Goal: Task Accomplishment & Management: Complete application form

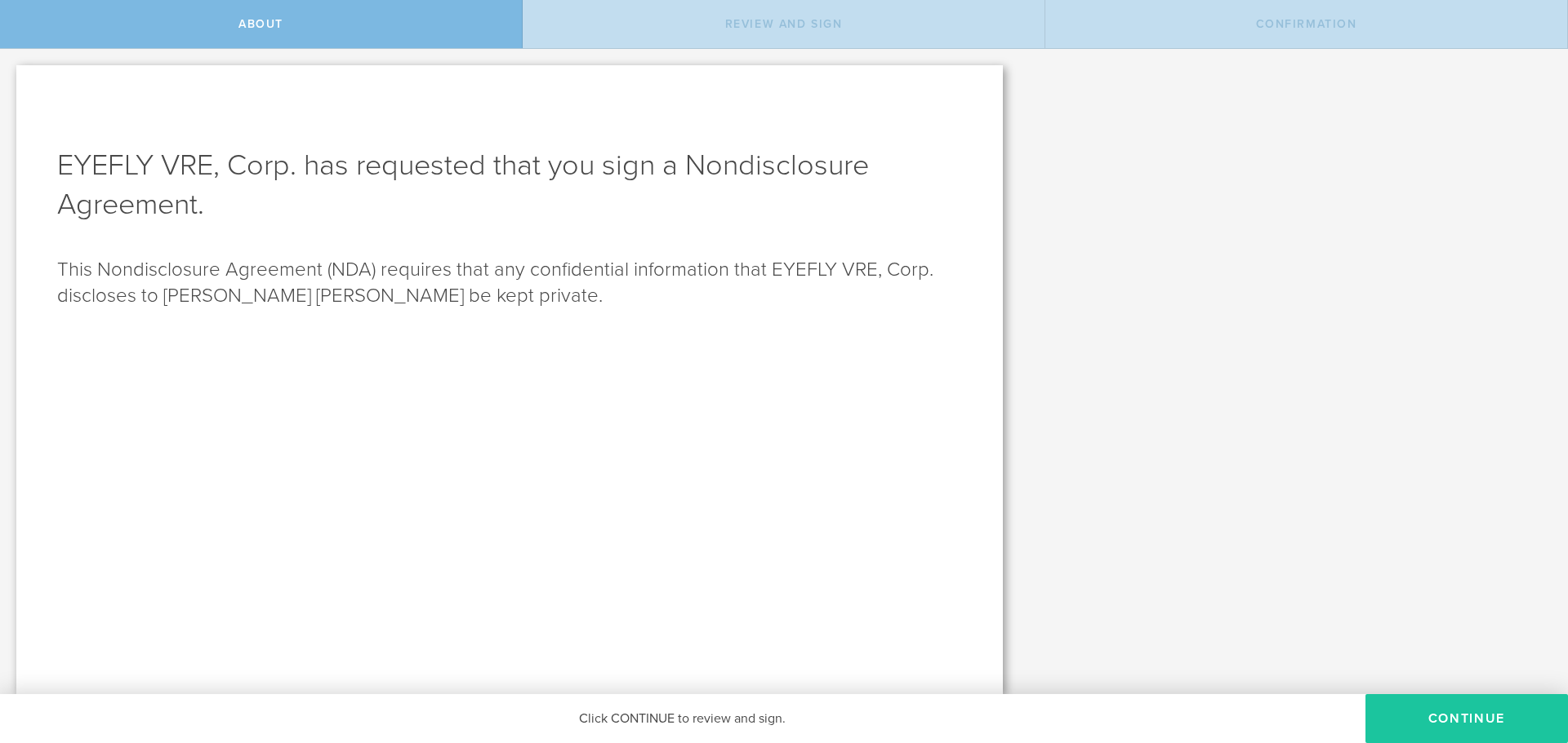
click at [1463, 721] on button "Continue" at bounding box center [1466, 719] width 203 height 49
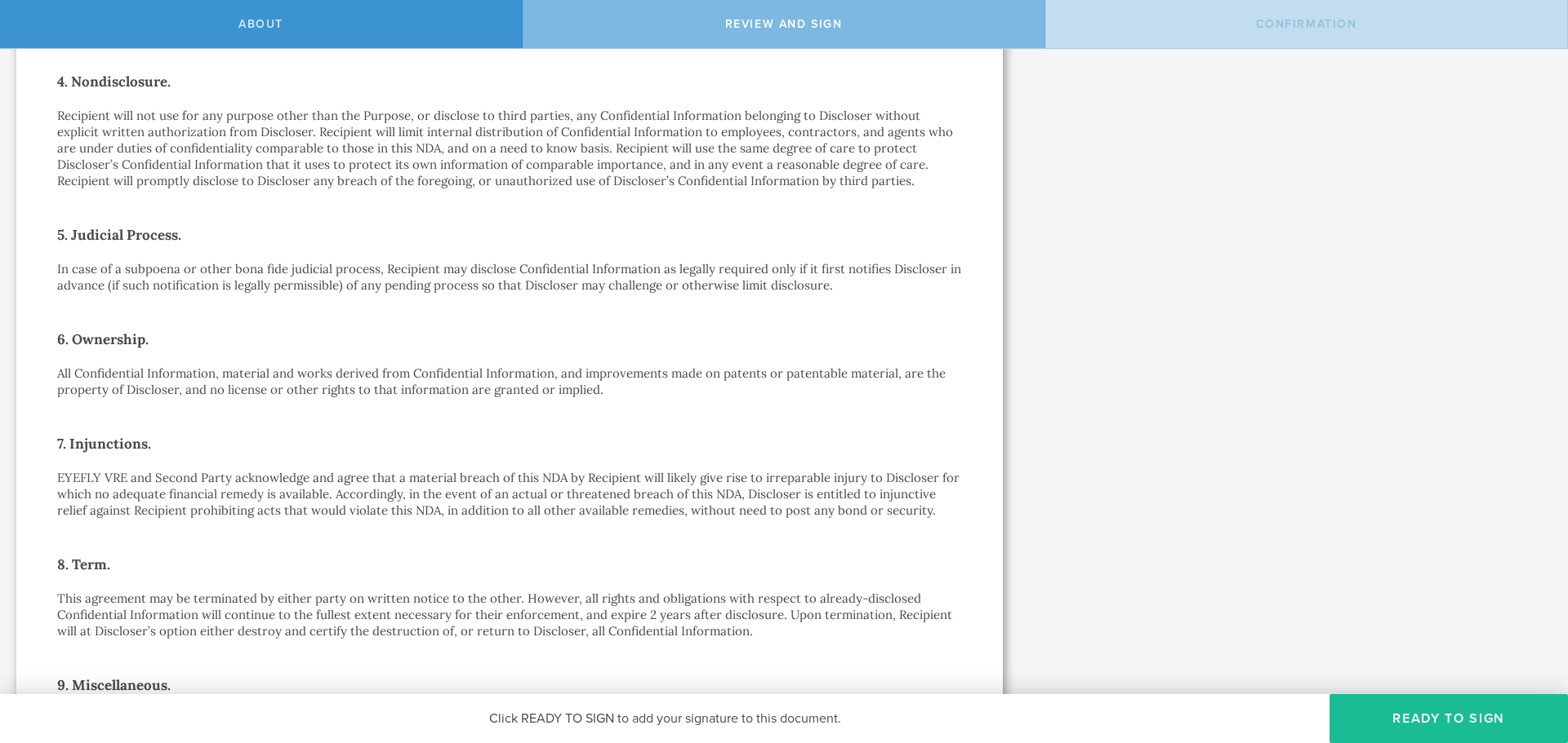
scroll to position [1083, 0]
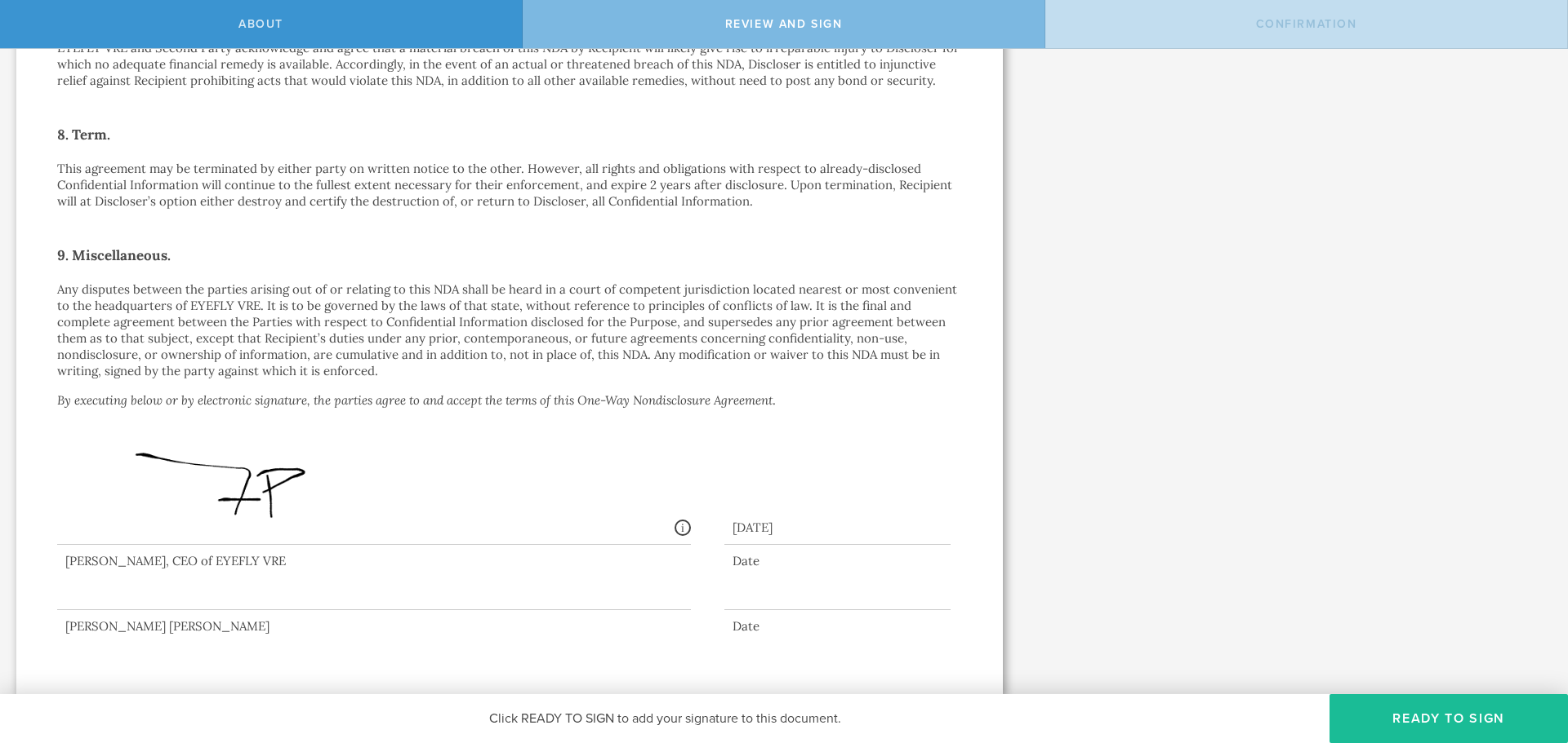
click at [315, 594] on div at bounding box center [373, 577] width 634 height 65
click at [1454, 717] on button "Ready to Sign" at bounding box center [1448, 719] width 239 height 49
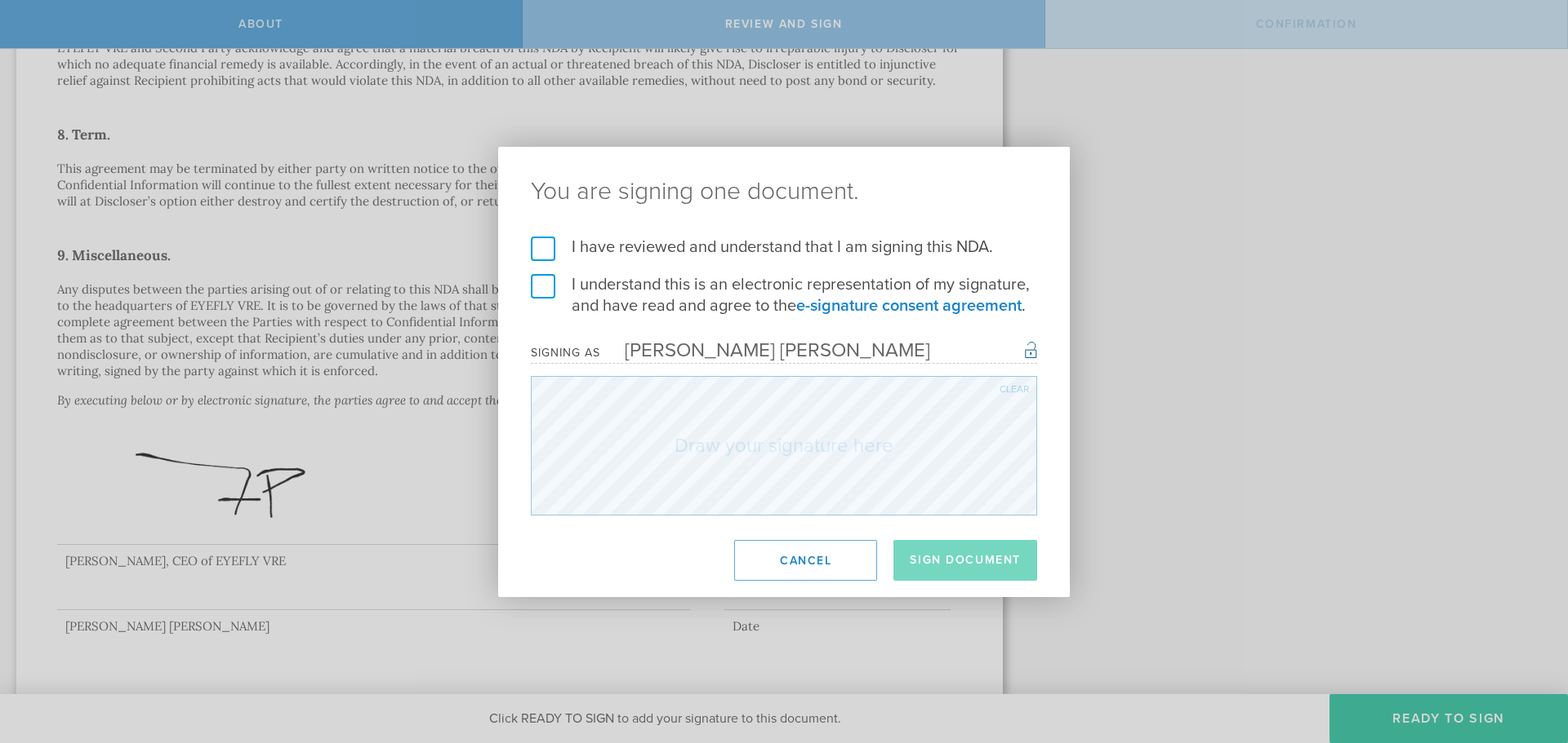
click at [537, 249] on label "I have reviewed and understand that I am signing this NDA." at bounding box center [784, 248] width 506 height 22
click at [0, 0] on input "I have reviewed and understand that I am signing this NDA." at bounding box center [0, 0] width 0 height 0
click at [542, 291] on label "I understand this is an electronic representation of my signature, and have rea…" at bounding box center [784, 294] width 506 height 42
click at [0, 0] on input "I understand this is an electronic representation of my signature, and have rea…" at bounding box center [0, 0] width 0 height 0
click at [1003, 393] on div "Clear" at bounding box center [1014, 389] width 30 height 10
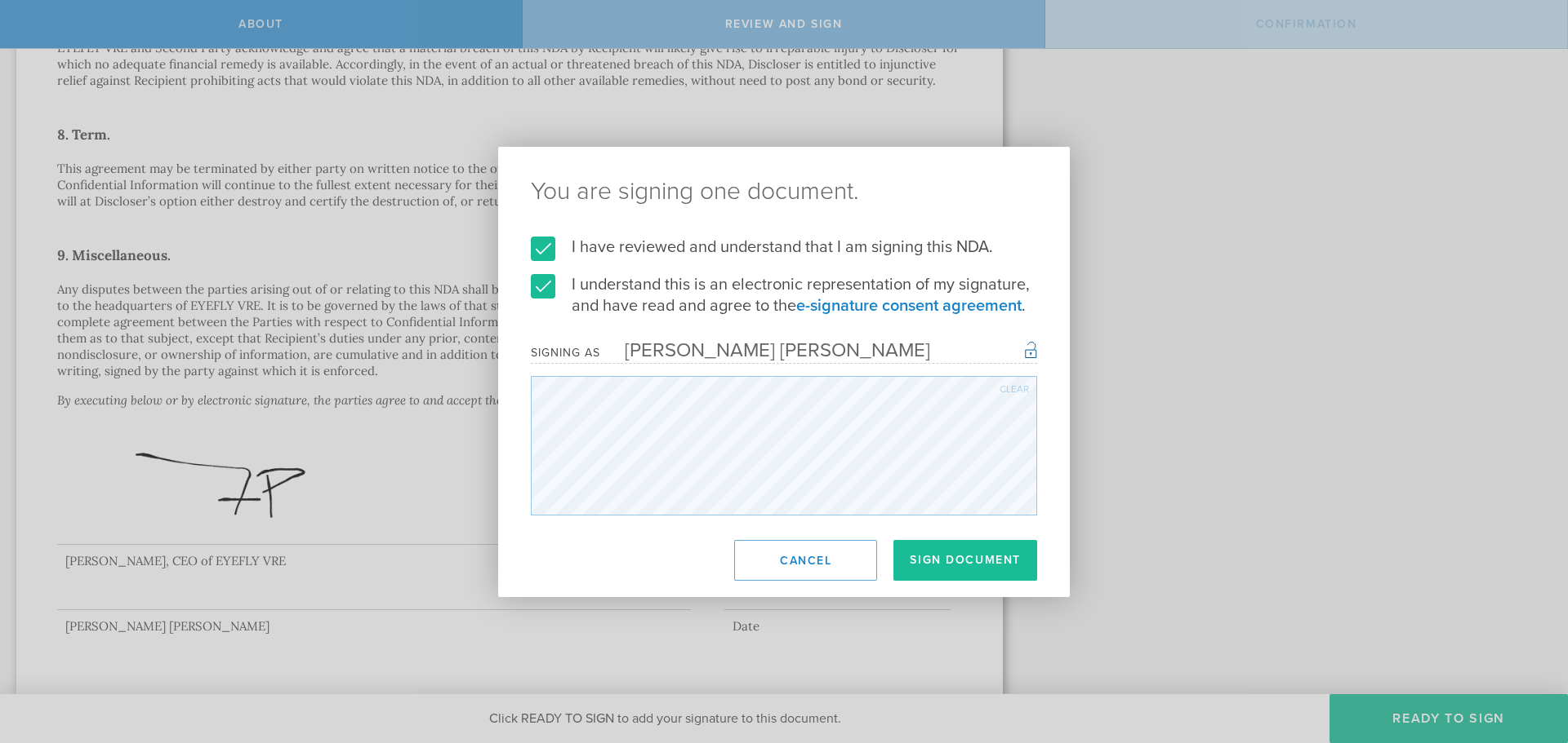
click at [1010, 375] on form "I have reviewed and understand that I am signing this NDA. I understand this is…" at bounding box center [784, 376] width 506 height 279
click at [1006, 393] on div "Clear" at bounding box center [1014, 389] width 30 height 10
click at [939, 549] on button "Sign Document" at bounding box center [964, 560] width 143 height 41
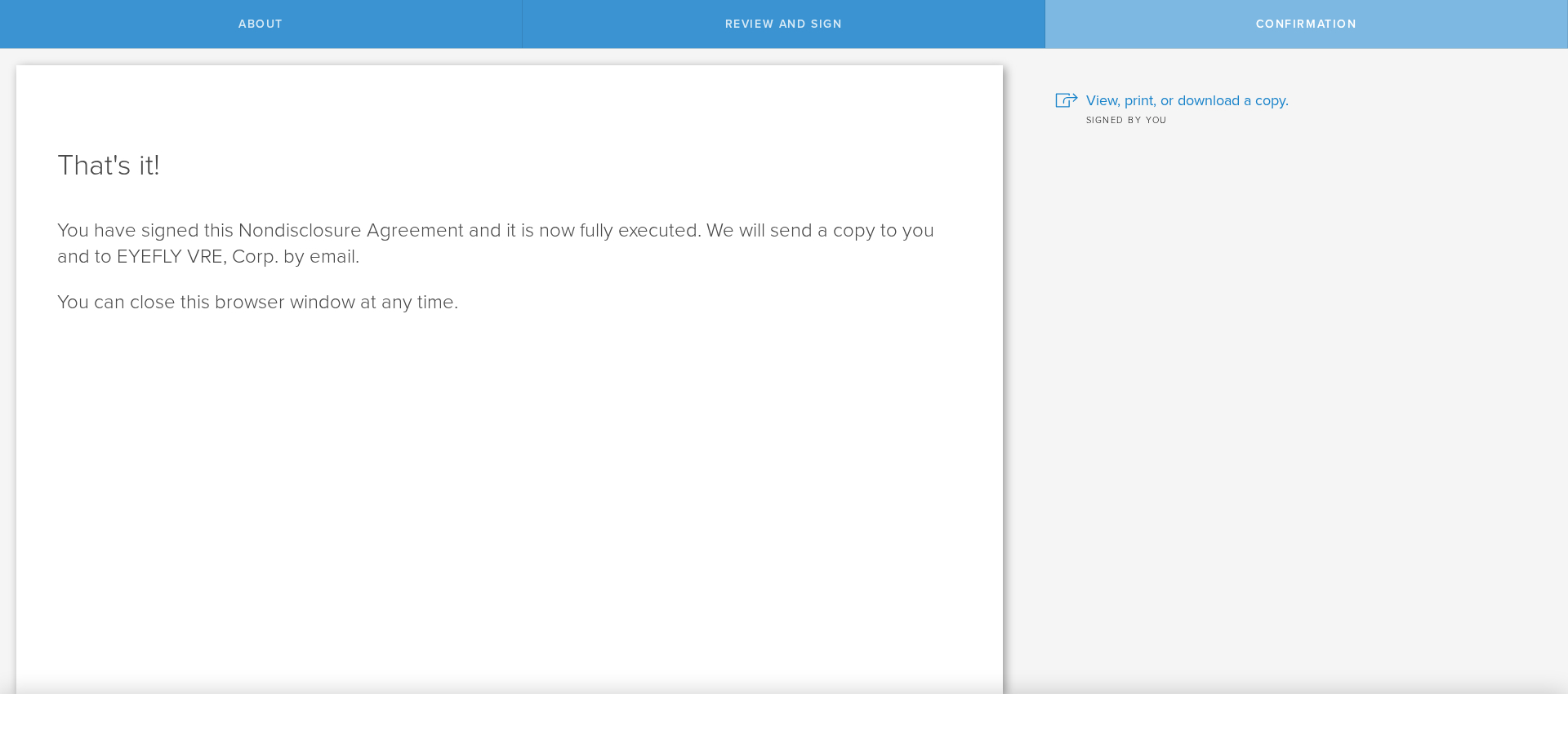
scroll to position [0, 0]
